Goal: Transaction & Acquisition: Download file/media

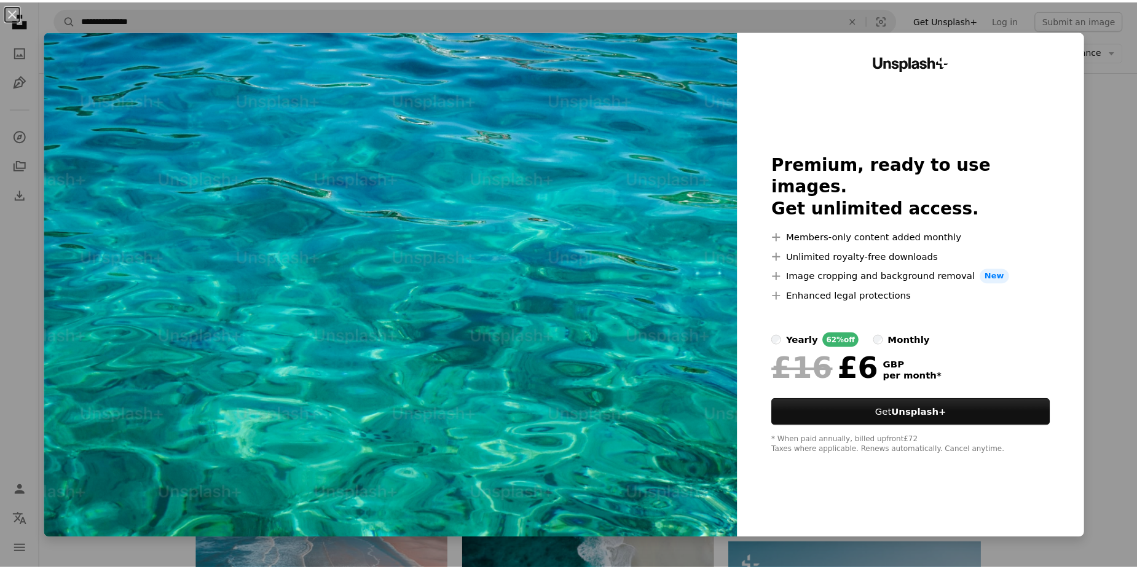
scroll to position [307, 0]
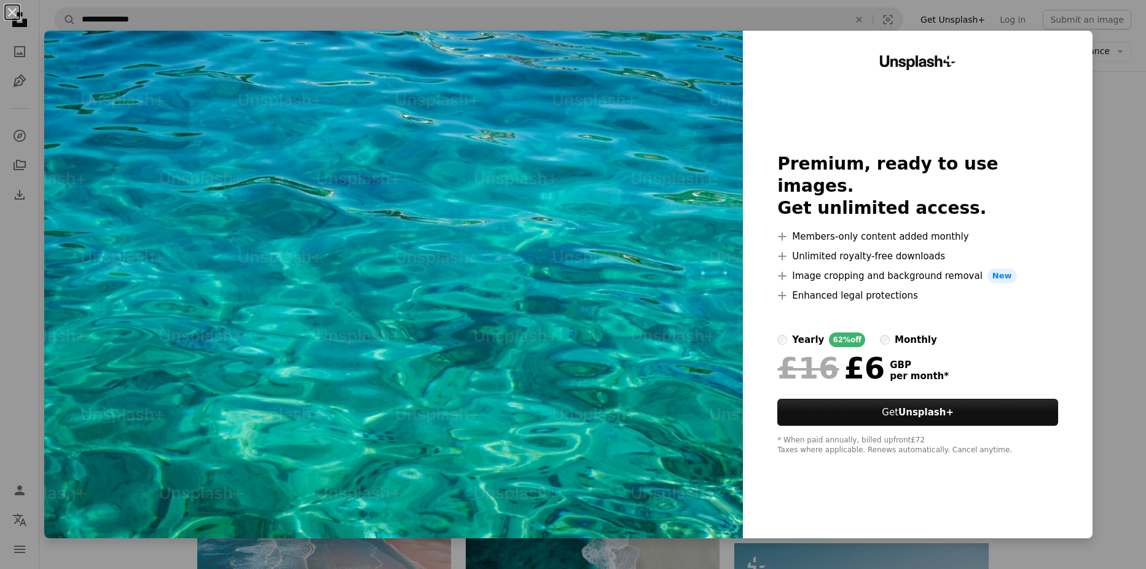
click at [1113, 122] on div "An X shape Unsplash+ Premium, ready to use images. Get unlimited access. A plus…" at bounding box center [573, 284] width 1146 height 569
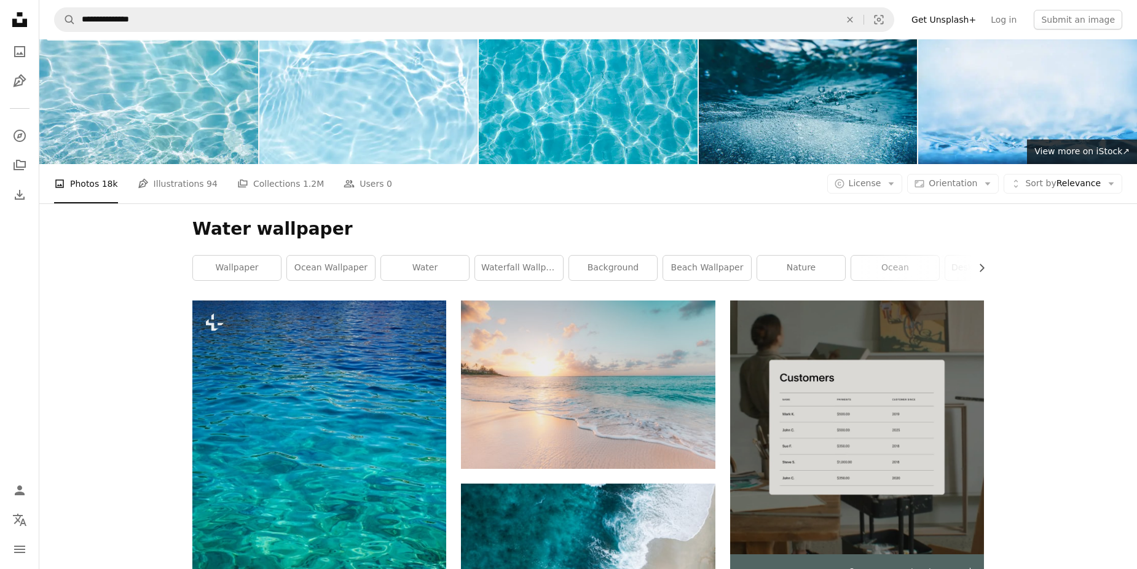
scroll to position [0, 0]
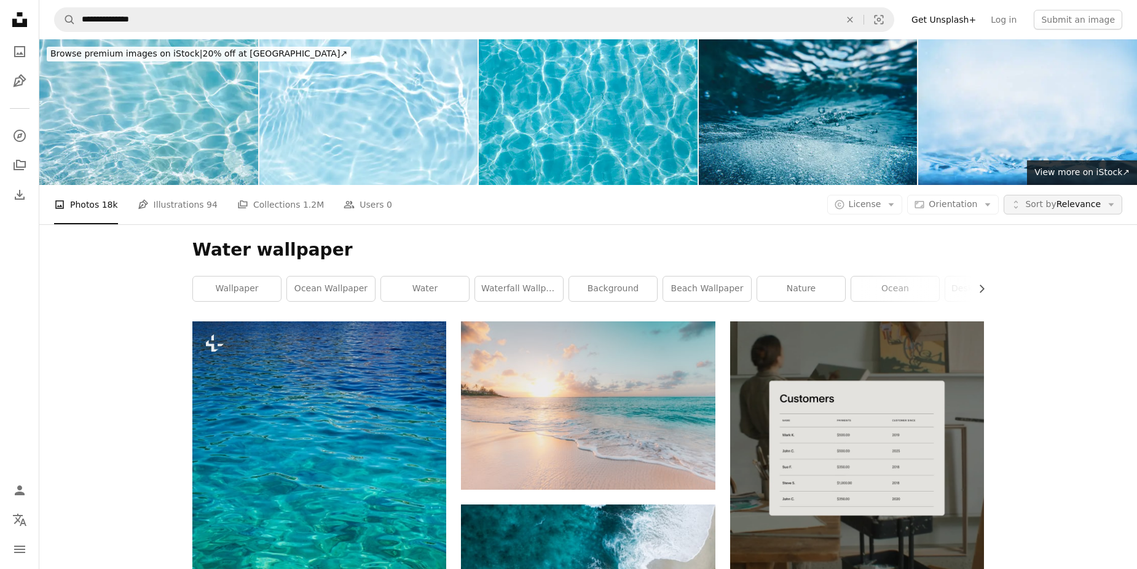
click at [1051, 206] on span "Sort by" at bounding box center [1040, 204] width 31 height 10
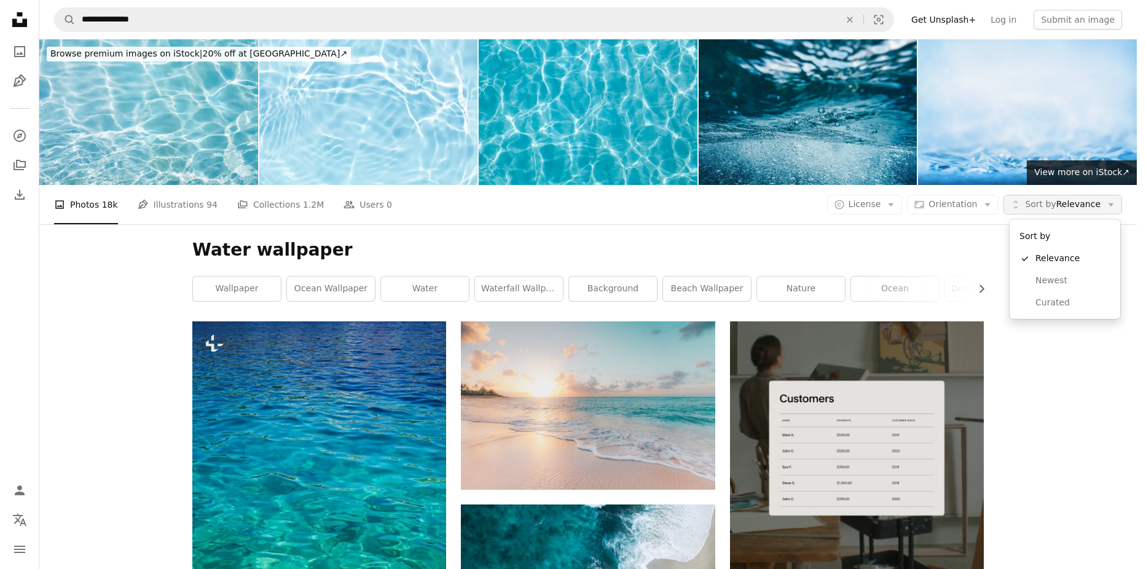
click at [1044, 205] on span "Sort by" at bounding box center [1040, 204] width 31 height 10
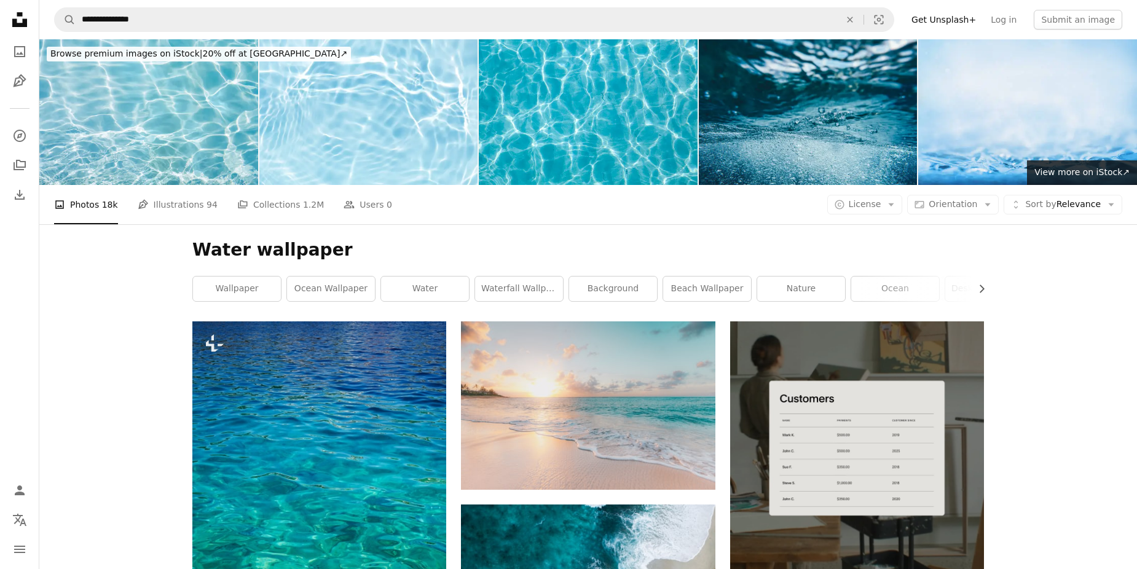
click at [839, 251] on h1 "Water wallpaper" at bounding box center [588, 250] width 792 height 22
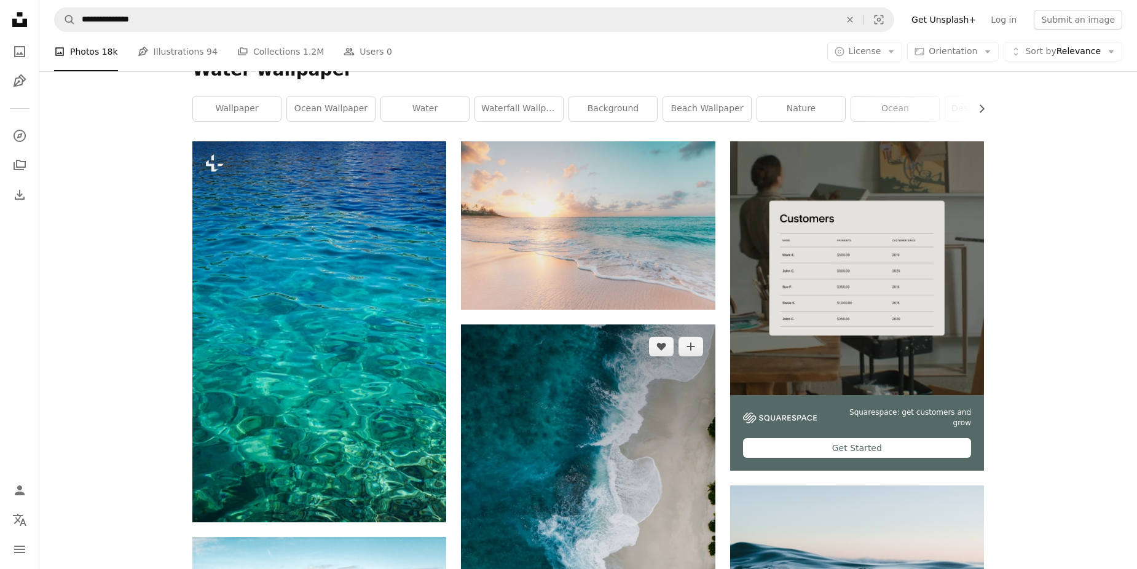
scroll to position [61, 0]
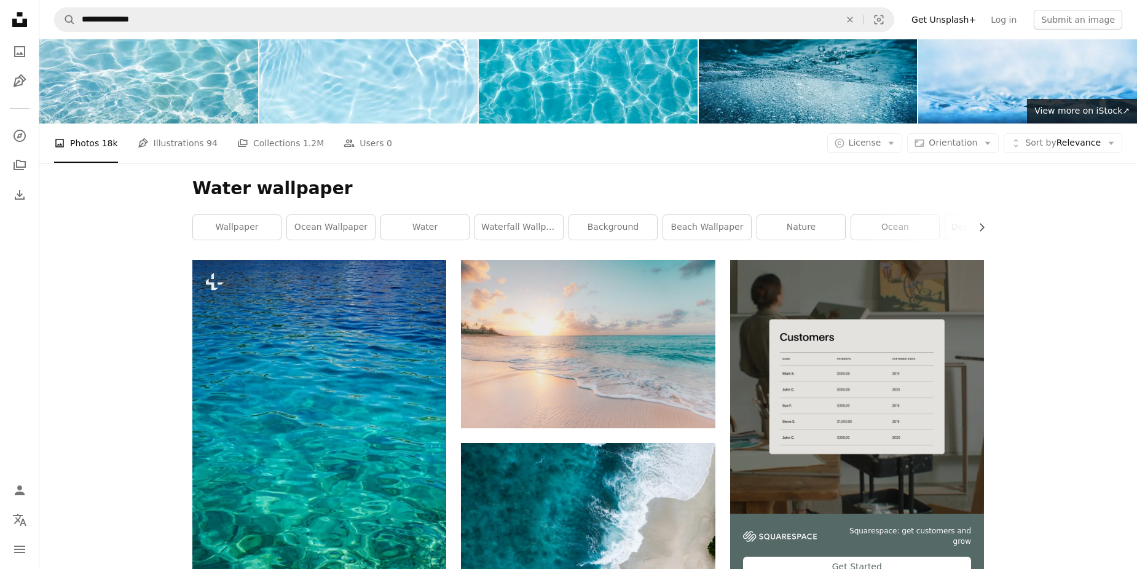
click at [765, 157] on div "A photo Photos 18k Pen Tool Illustrations 94 A stack of folders Collections 1.2…" at bounding box center [588, 143] width 1068 height 39
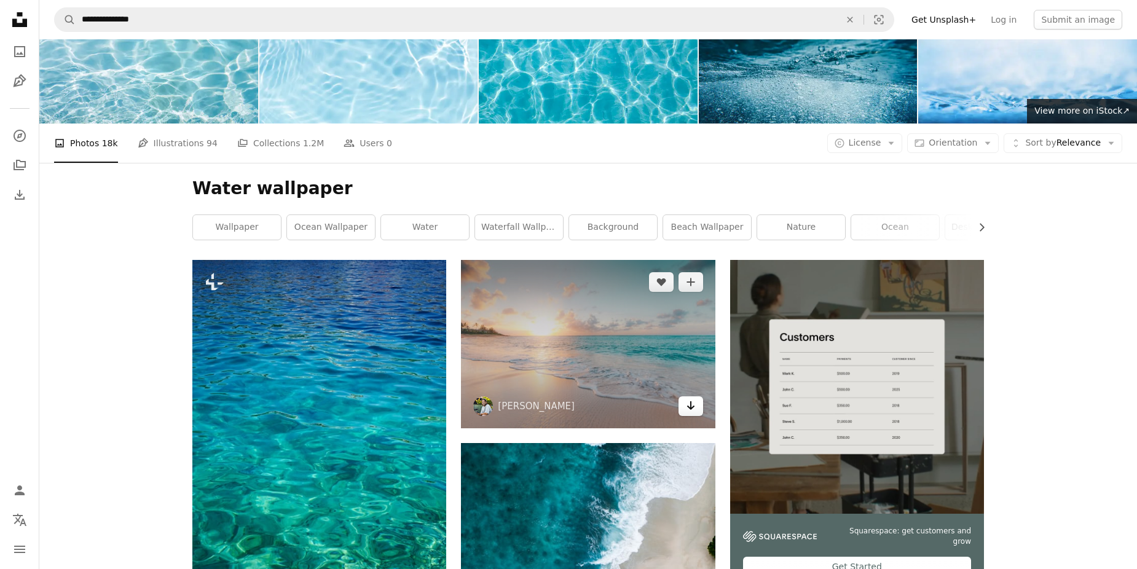
click at [686, 408] on icon "Arrow pointing down" at bounding box center [691, 405] width 10 height 15
